Goal: Task Accomplishment & Management: Manage account settings

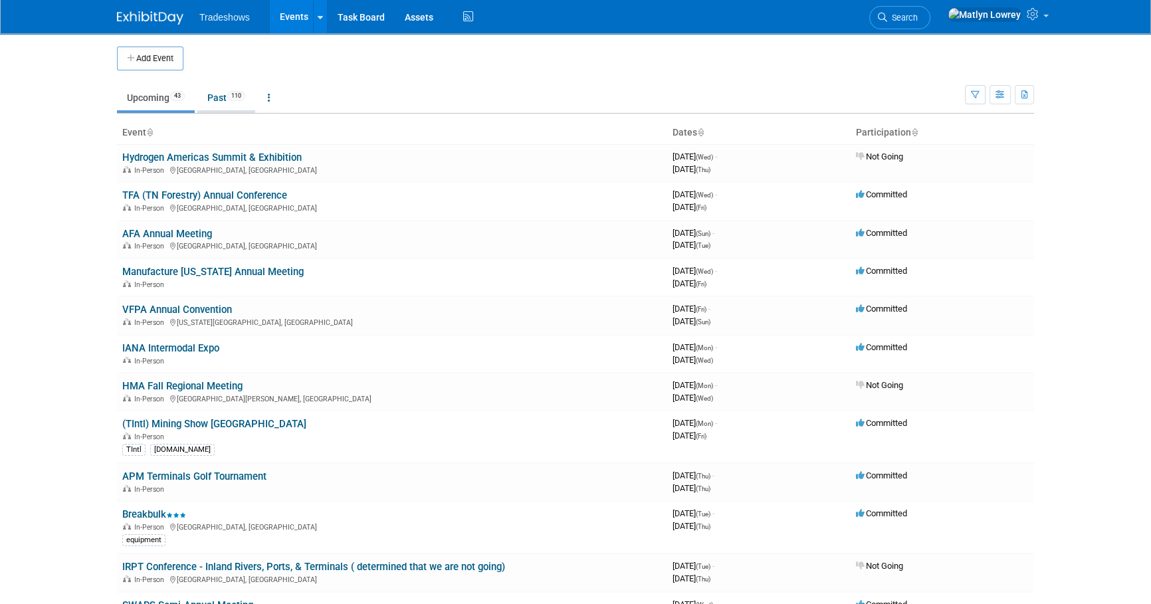
click at [209, 94] on link "Past 110" at bounding box center [226, 97] width 58 height 25
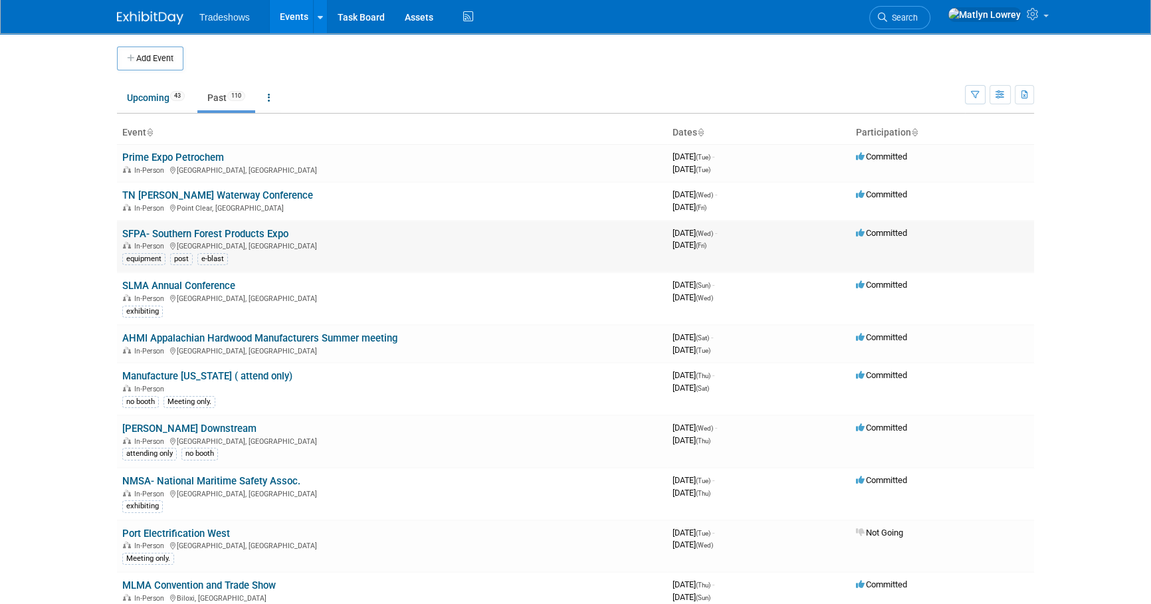
click at [167, 229] on link "SFPA- Southern Forest Products Expo" at bounding box center [205, 234] width 166 height 12
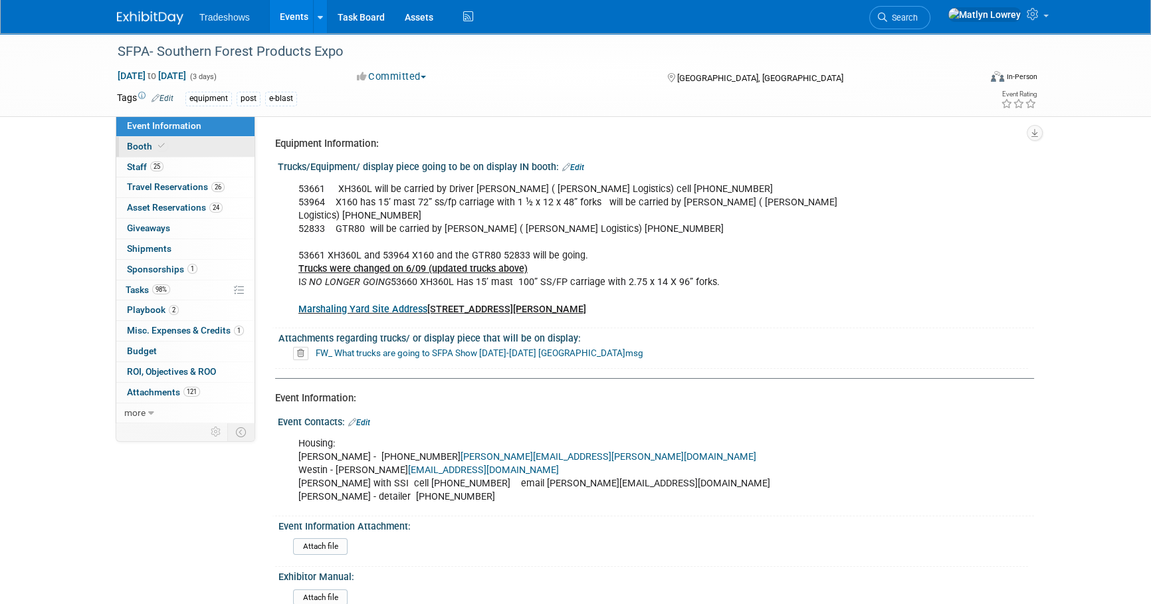
click at [146, 149] on span "Booth" at bounding box center [147, 146] width 41 height 11
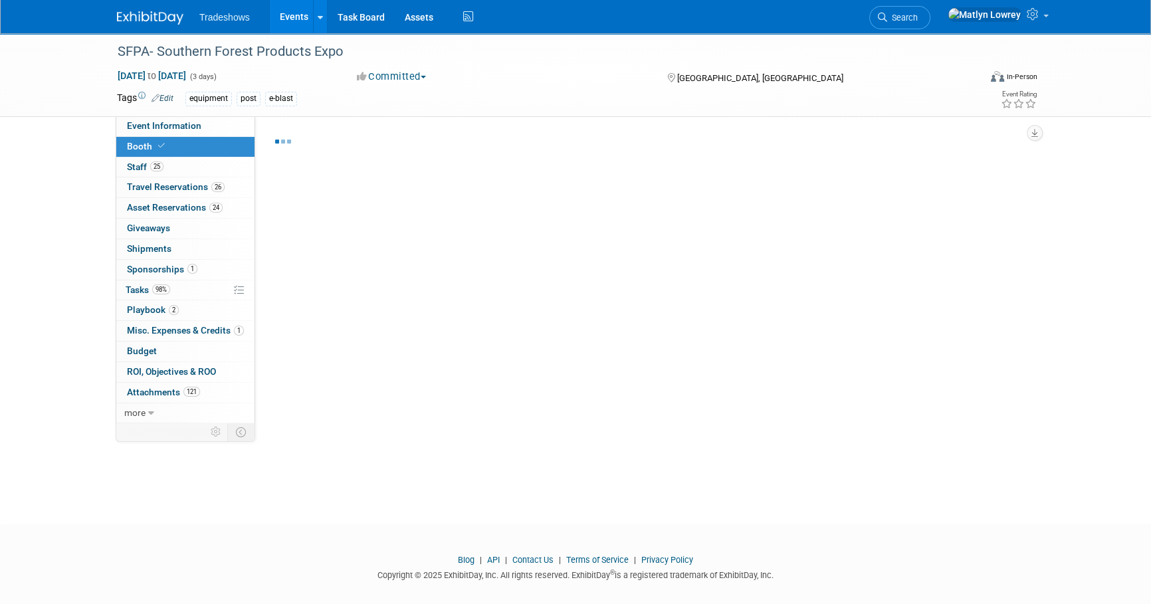
select select "Certificate of insurance not needed"
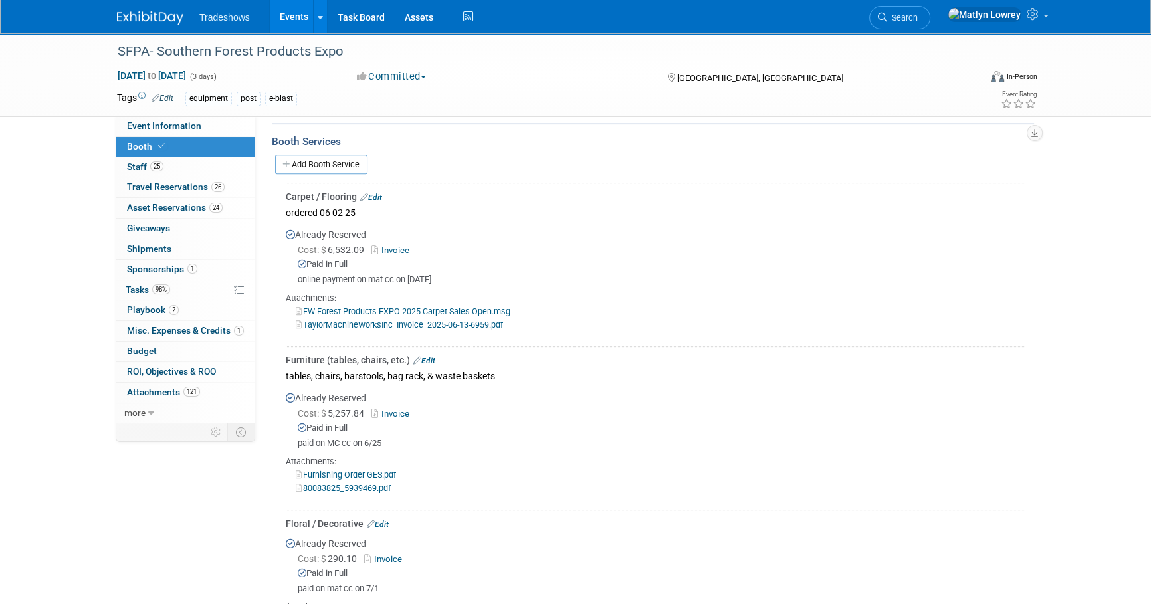
scroll to position [665, 0]
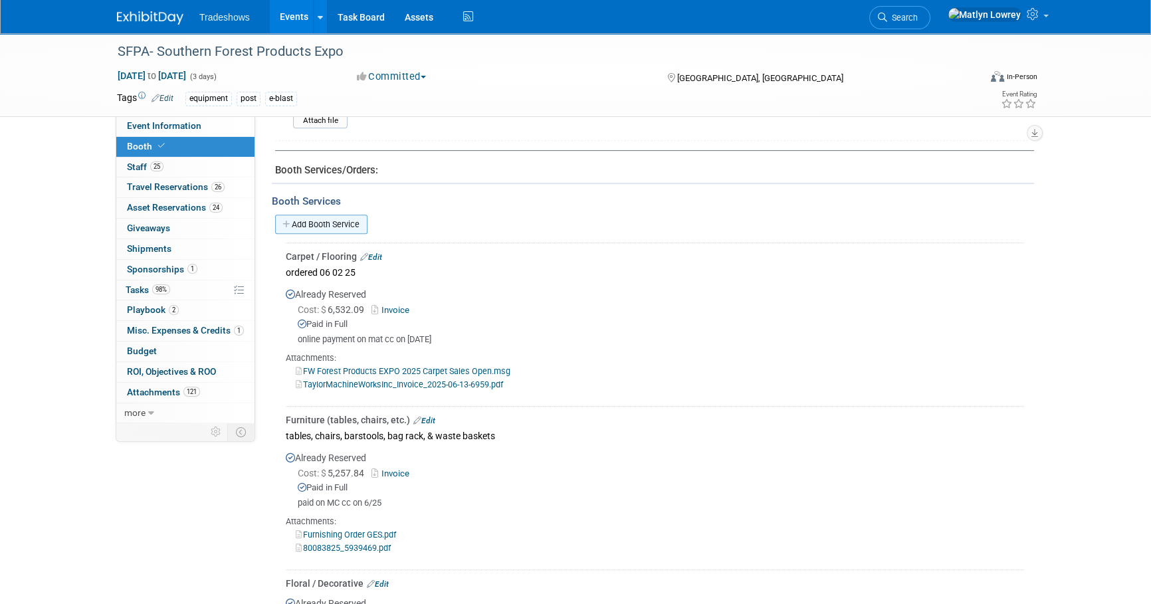
click at [296, 219] on link "Add Booth Service" at bounding box center [321, 224] width 92 height 19
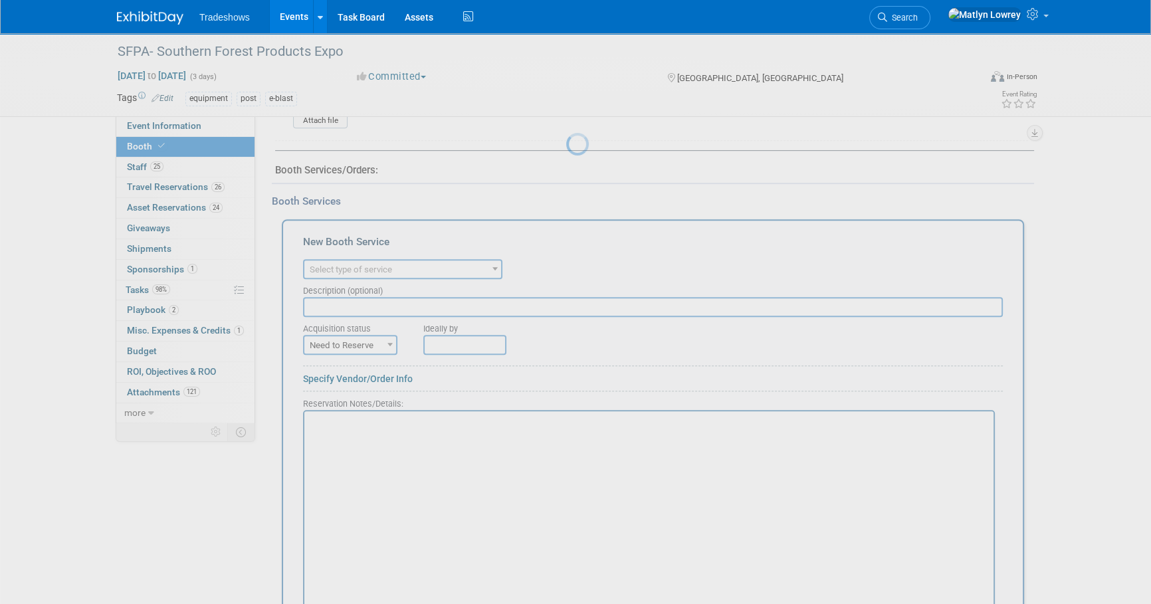
scroll to position [0, 0]
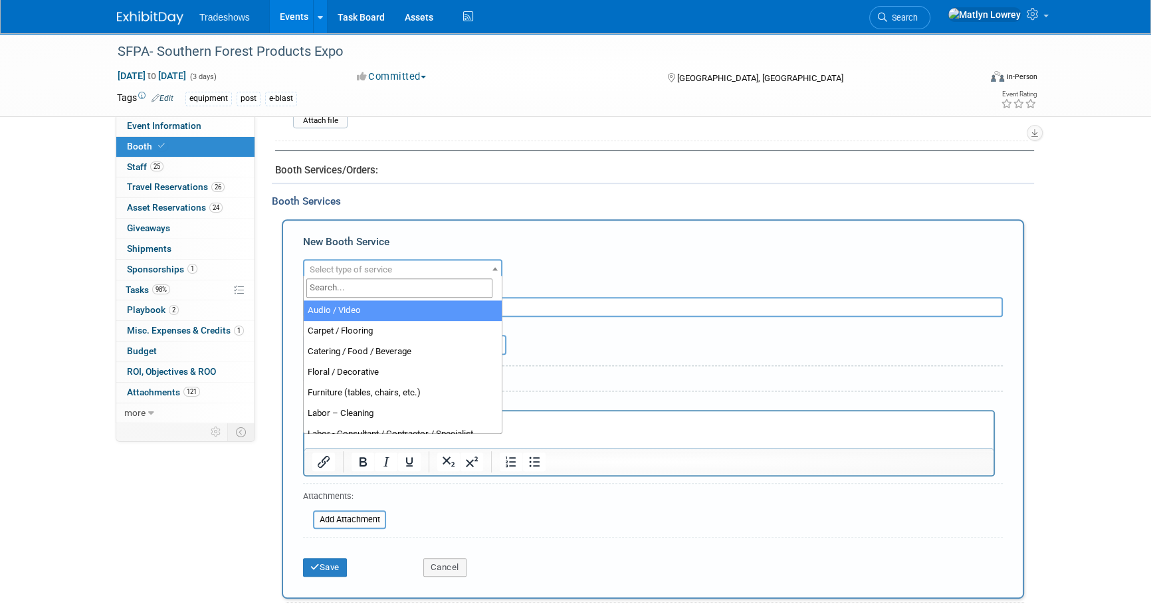
click at [332, 266] on span "Select type of service" at bounding box center [351, 270] width 82 height 10
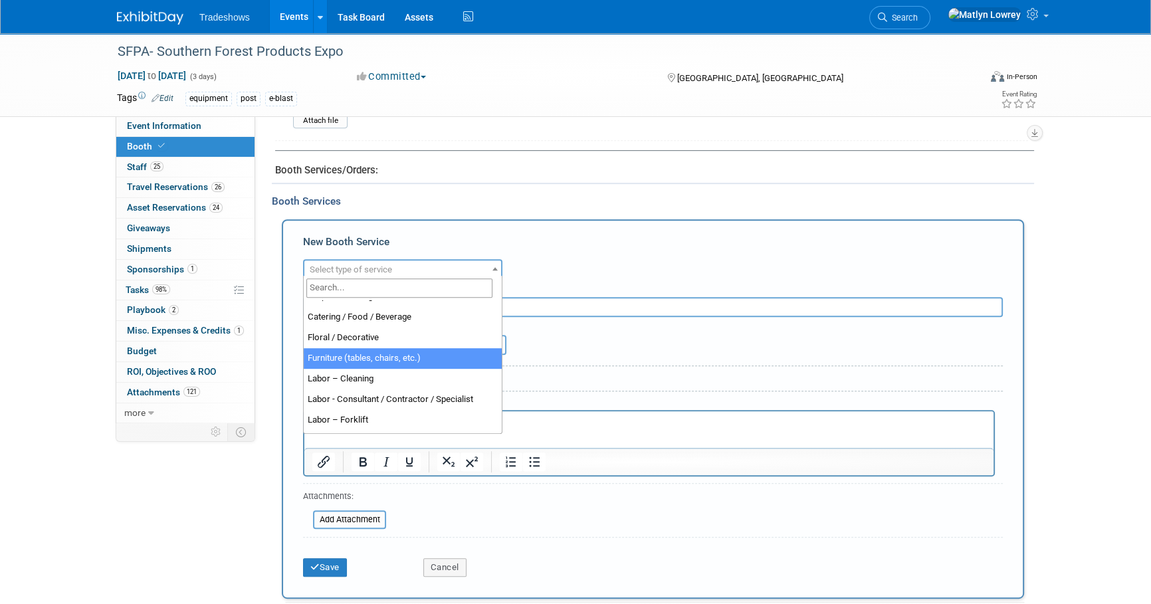
scroll to position [60, 0]
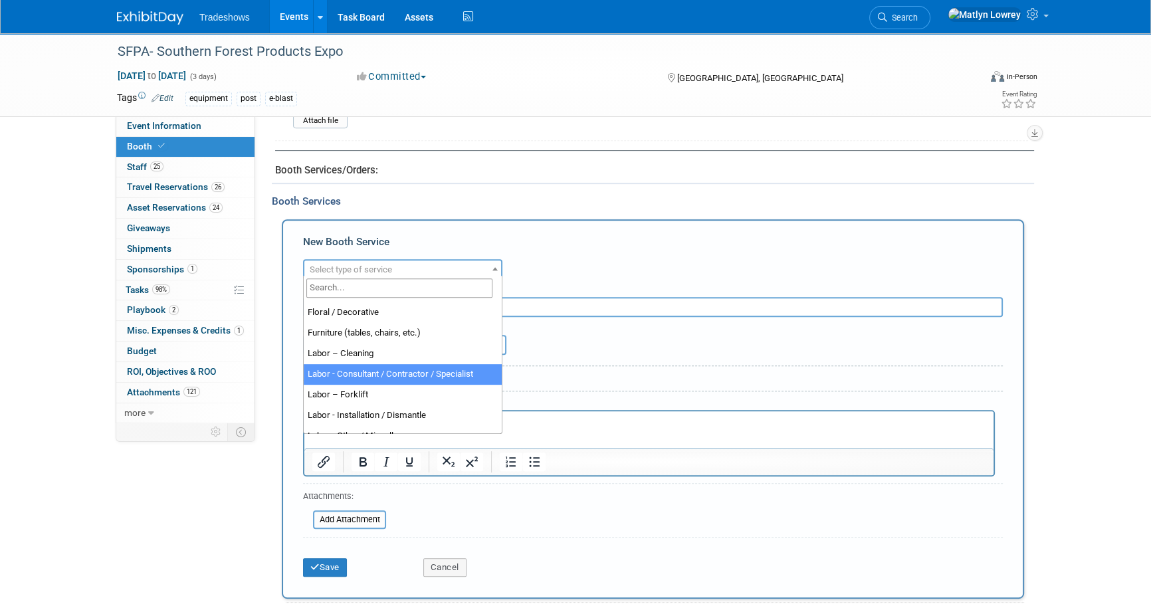
select select "12"
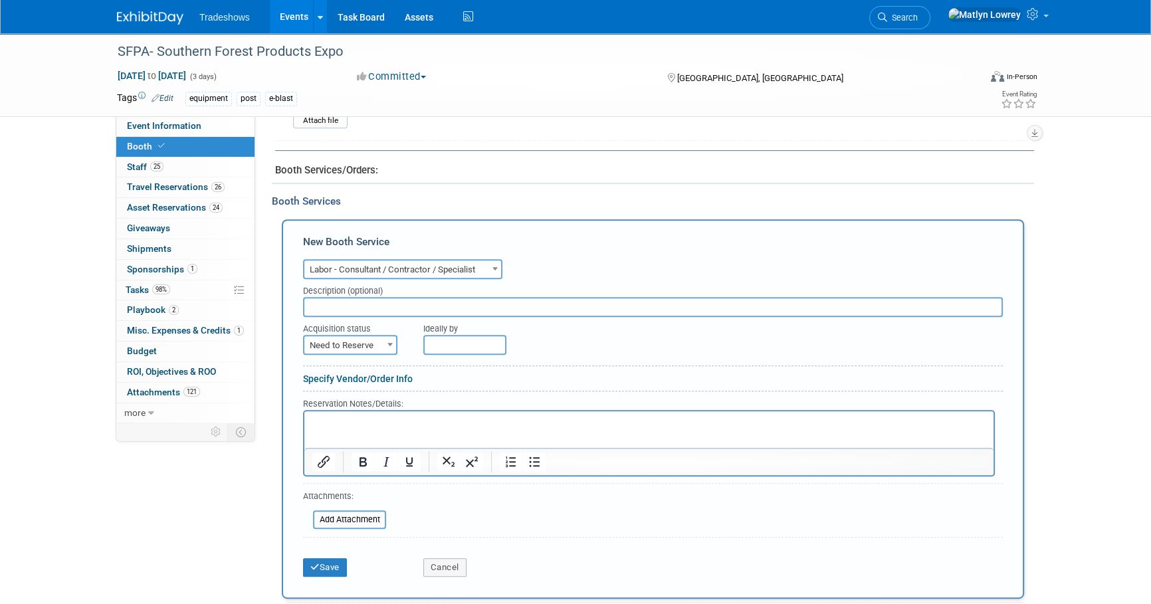
click at [336, 302] on input "text" at bounding box center [653, 307] width 700 height 20
type input "Fern / Nth Degree Invoice"
click at [362, 336] on span "Need to Reserve" at bounding box center [350, 345] width 92 height 19
select select "2"
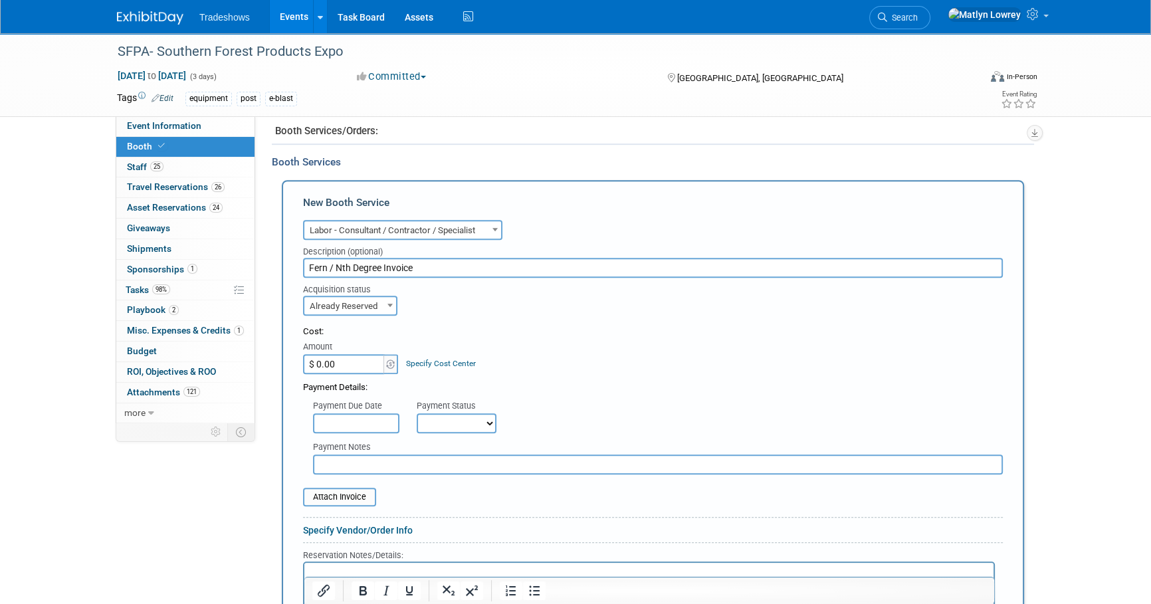
scroll to position [725, 0]
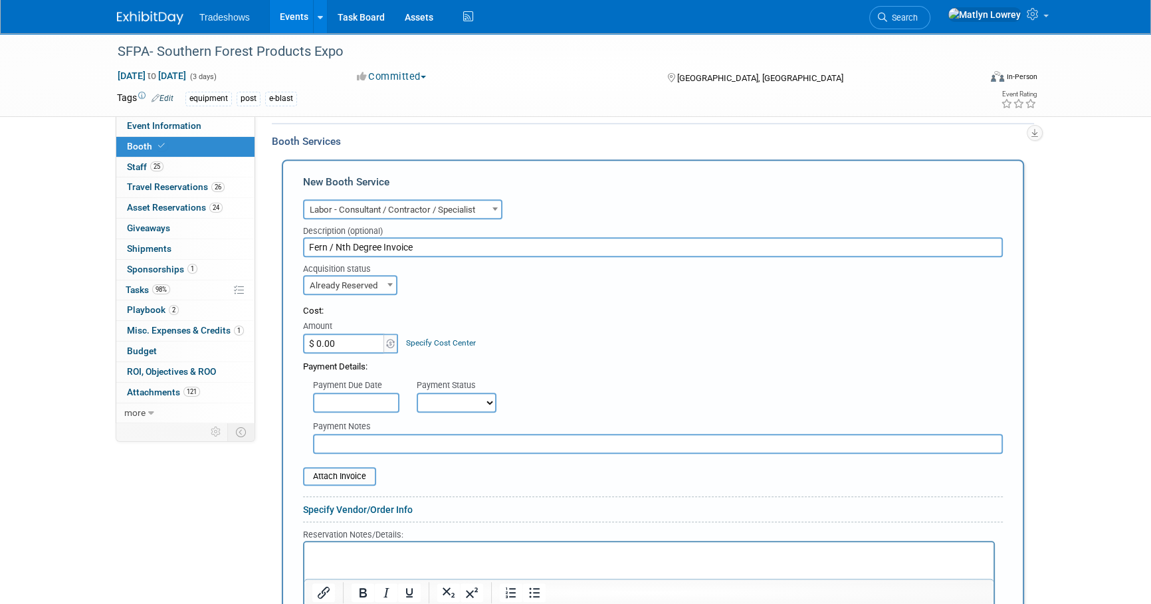
click at [350, 343] on input "$ 0.00" at bounding box center [344, 344] width 83 height 20
drag, startPoint x: 504, startPoint y: 290, endPoint x: 350, endPoint y: 326, distance: 158.4
click at [503, 290] on div "Acquisition status Need to Reserve Already Reserved Already Reserved Ideally by" at bounding box center [653, 276] width 720 height 38
click at [338, 337] on input "$ 0.00" at bounding box center [344, 344] width 83 height 20
type input "$ 14,171.60"
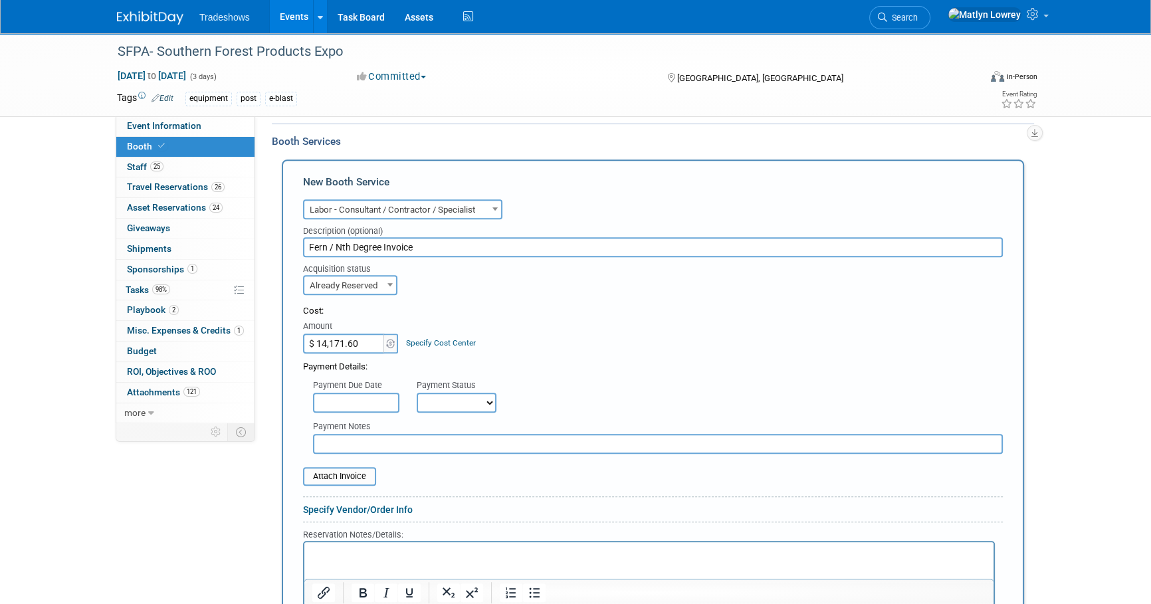
click at [360, 393] on input "text" at bounding box center [356, 403] width 86 height 20
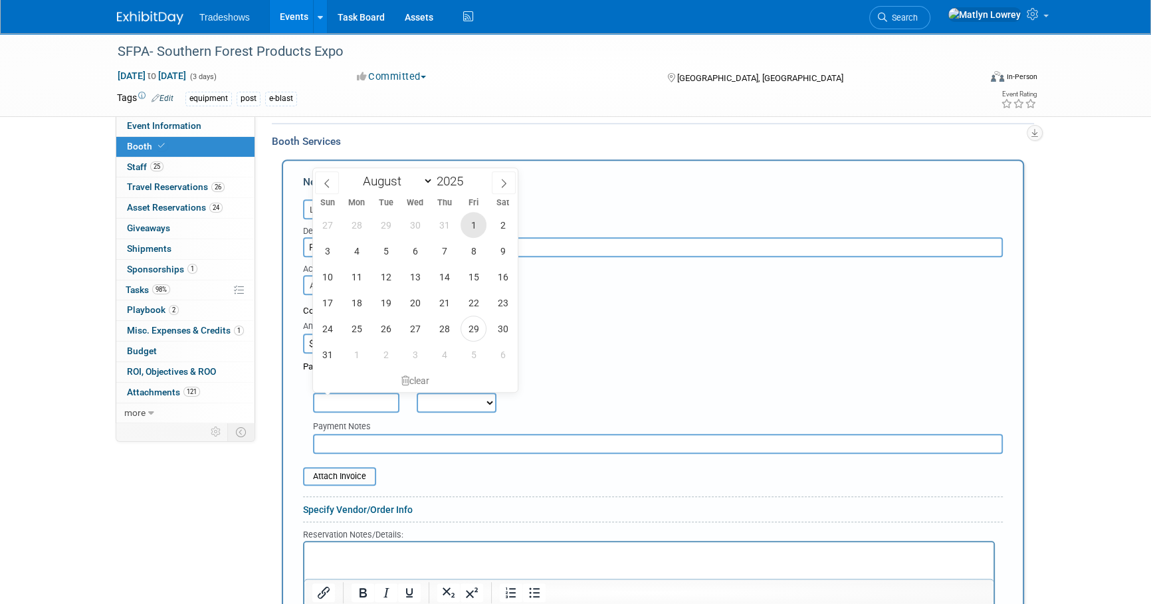
click at [465, 219] on span "1" at bounding box center [474, 225] width 26 height 26
type input "Aug 1, 2025"
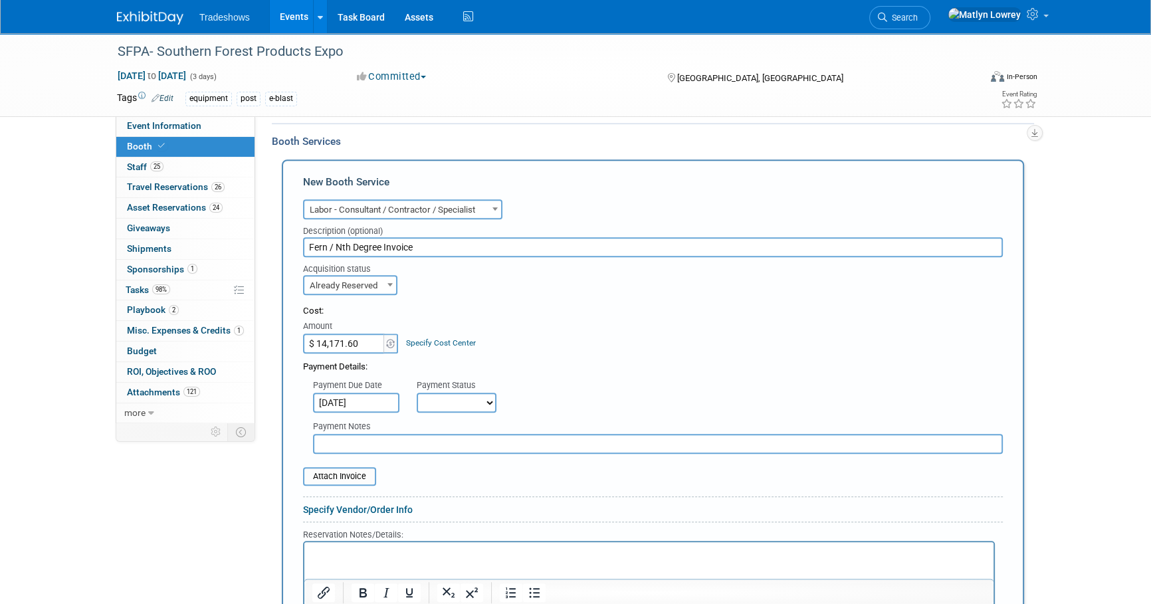
click at [456, 393] on select "Not Paid Yet Partially Paid Paid in Full" at bounding box center [457, 403] width 80 height 20
select select "2"
click at [417, 393] on select "Not Paid Yet Partially Paid Paid in Full" at bounding box center [457, 403] width 80 height 20
click at [418, 438] on input "text" at bounding box center [658, 444] width 690 height 20
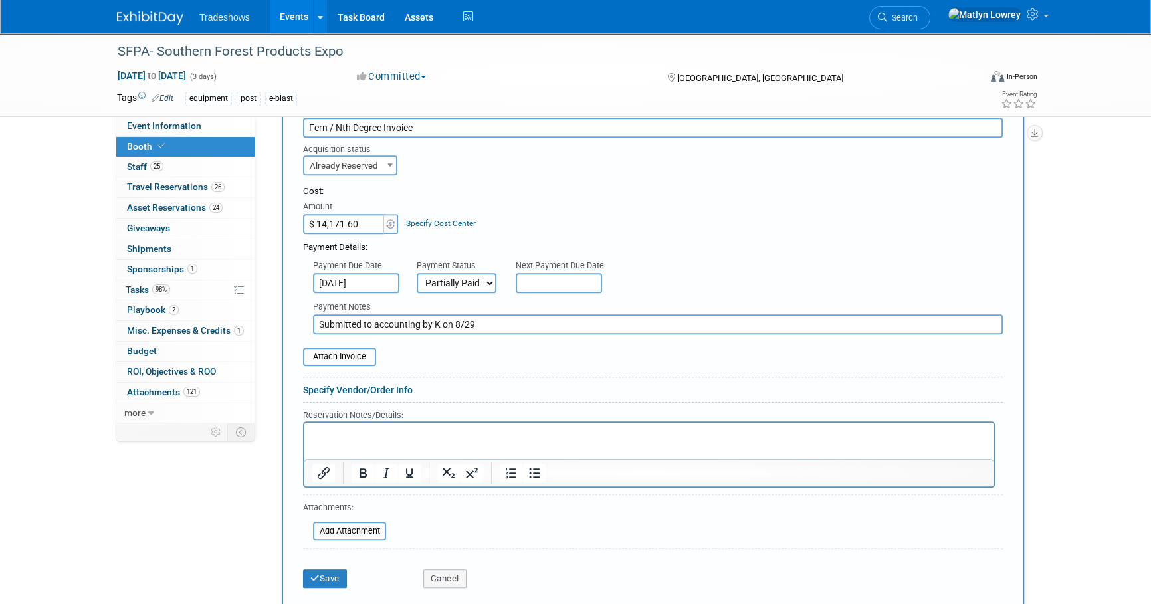
scroll to position [846, 0]
type input "Submitted to accounting by K on 8/29"
click at [358, 348] on input "file" at bounding box center [296, 356] width 158 height 16
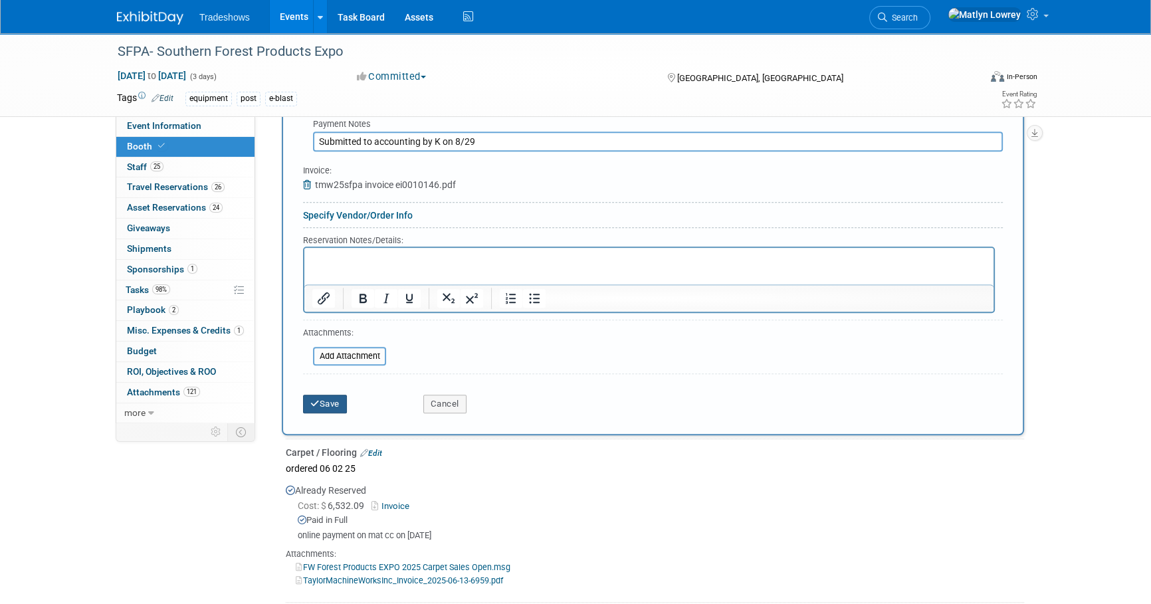
click at [317, 408] on button "Save" at bounding box center [325, 404] width 44 height 19
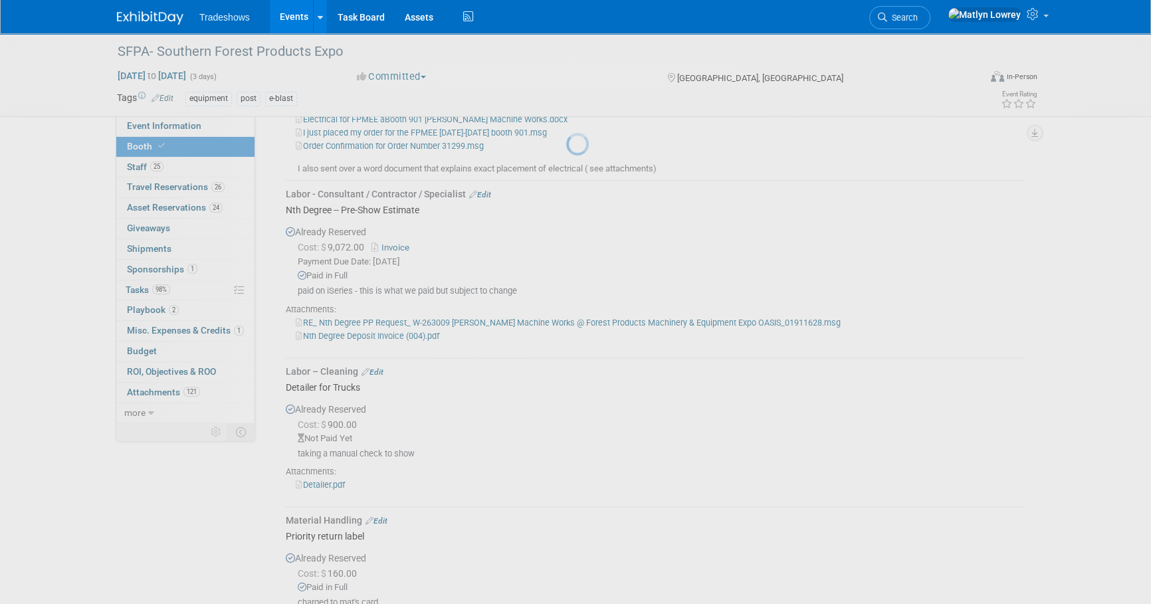
scroll to position [2186, 0]
